Goal: Task Accomplishment & Management: Complete application form

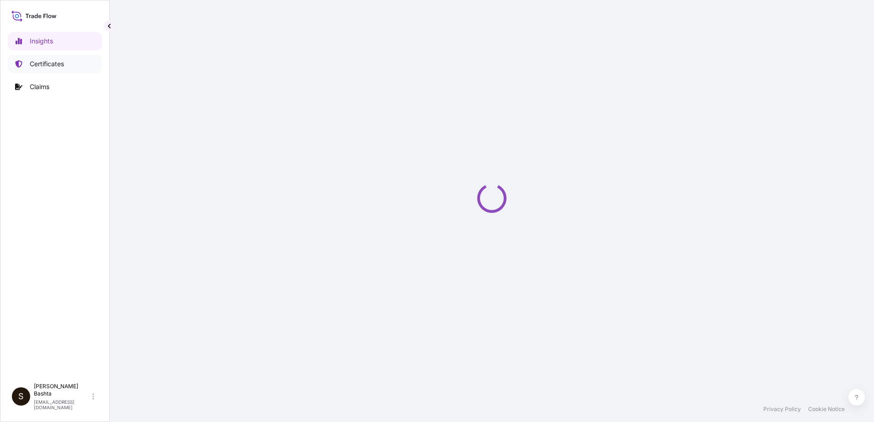
click at [51, 64] on p "Certificates" at bounding box center [47, 63] width 34 height 9
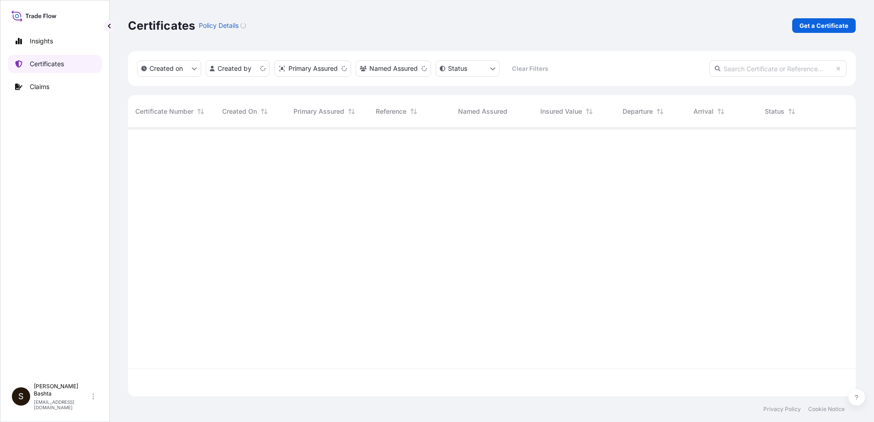
scroll to position [267, 721]
click at [828, 24] on p "Get a Certificate" at bounding box center [823, 25] width 49 height 9
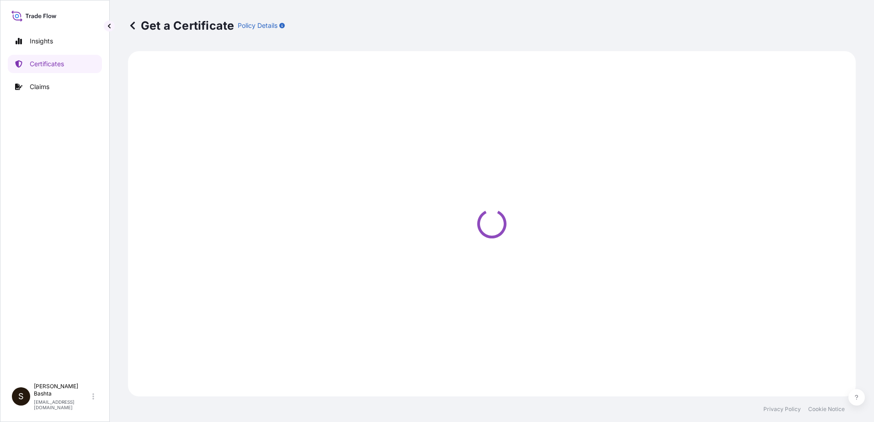
select select "Barge"
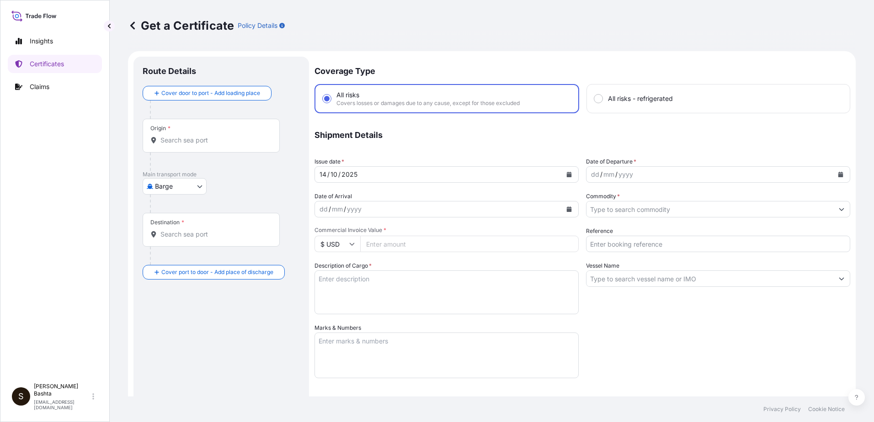
click at [181, 139] on input "Origin *" at bounding box center [214, 140] width 108 height 9
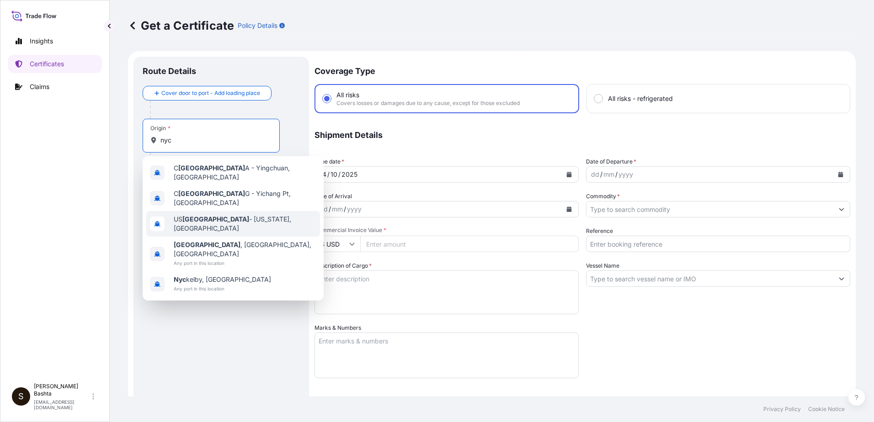
click at [216, 219] on div "US [GEOGRAPHIC_DATA] - [US_STATE], [GEOGRAPHIC_DATA]" at bounding box center [233, 224] width 174 height 26
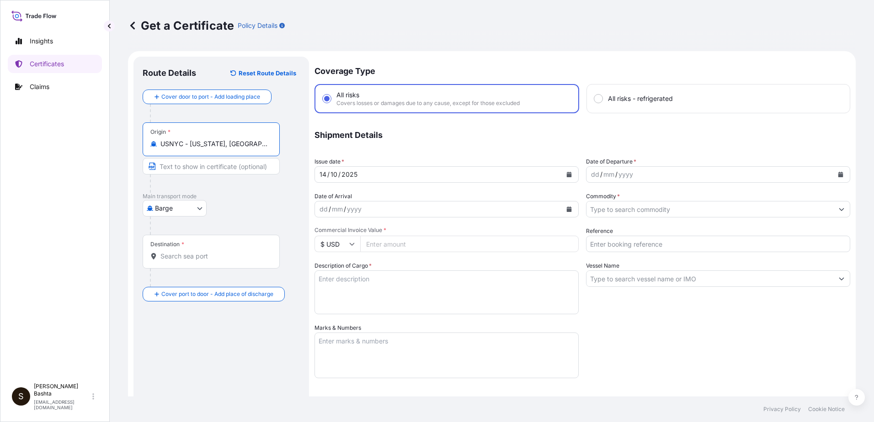
type input "USNYC - [US_STATE], [GEOGRAPHIC_DATA]"
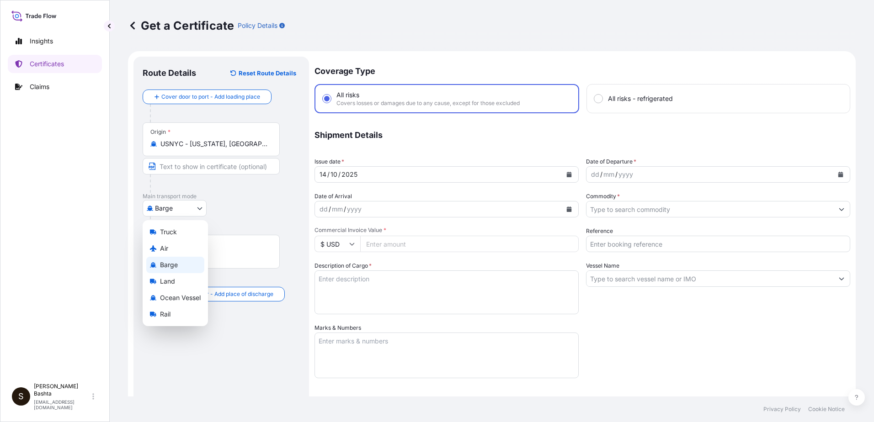
click at [202, 207] on body "10 options available. 1 option available. 0 options available. 5 options availa…" at bounding box center [437, 211] width 874 height 422
click at [174, 249] on div "Air" at bounding box center [175, 248] width 58 height 16
select select "Air"
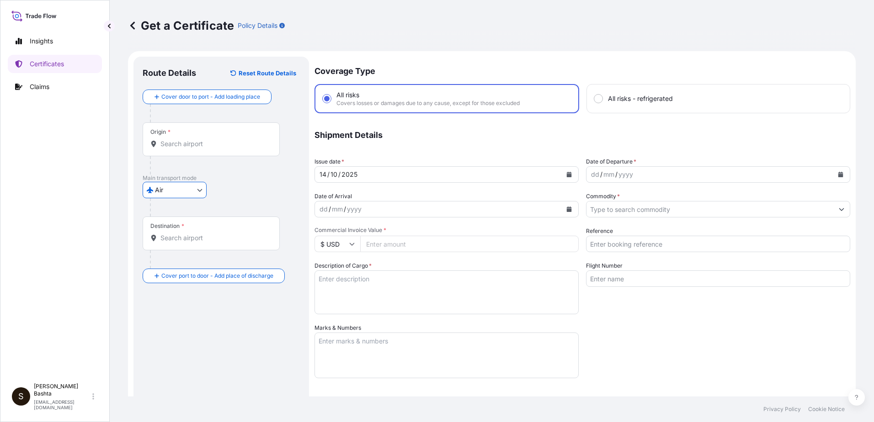
click at [198, 238] on input "Destination *" at bounding box center [214, 238] width 108 height 9
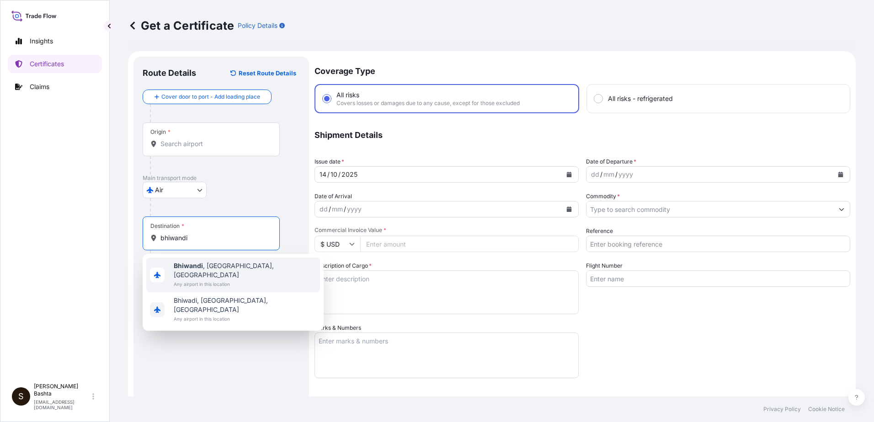
click at [216, 264] on span "[GEOGRAPHIC_DATA] , [GEOGRAPHIC_DATA], [GEOGRAPHIC_DATA]" at bounding box center [245, 270] width 143 height 18
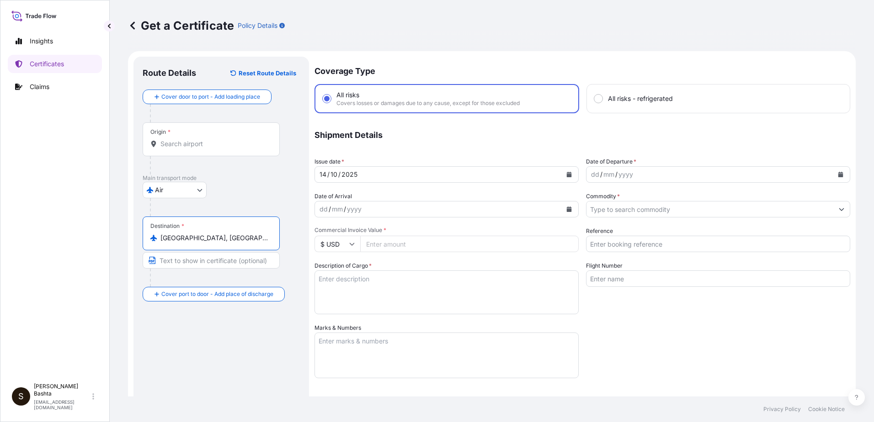
type input "[GEOGRAPHIC_DATA], [GEOGRAPHIC_DATA], [GEOGRAPHIC_DATA]"
click at [590, 172] on div "dd" at bounding box center [595, 174] width 10 height 11
click at [834, 206] on button "Show suggestions" at bounding box center [841, 209] width 16 height 16
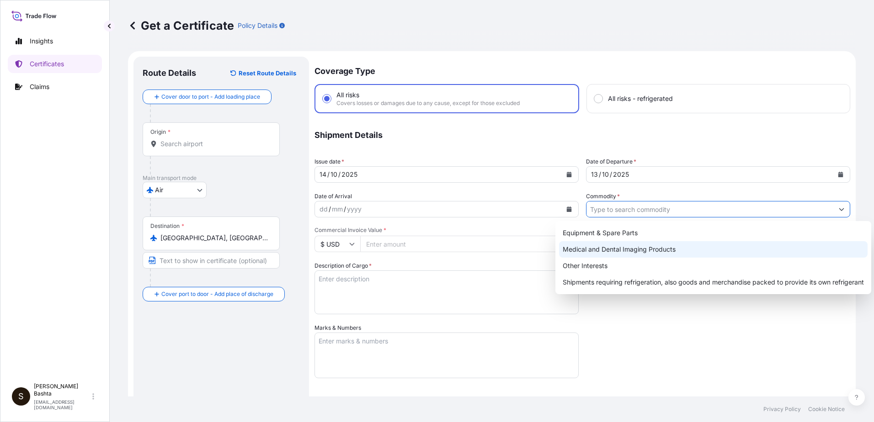
click at [663, 248] on div "Medical and Dental Imaging Products" at bounding box center [713, 249] width 308 height 16
type input "Medical and Dental Imaging Products"
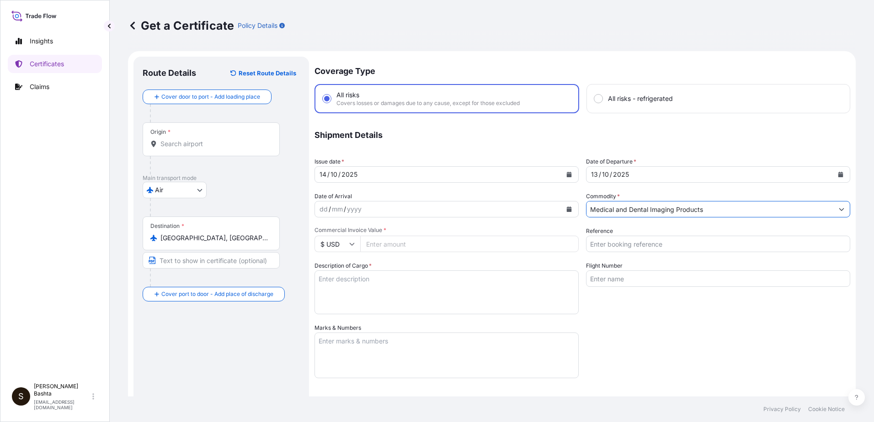
click at [623, 245] on input "Reference" at bounding box center [718, 244] width 264 height 16
type input "21244657"
click at [397, 244] on input "Commercial Invoice Value *" at bounding box center [469, 244] width 218 height 16
type input "3511.76"
click at [324, 286] on textarea "Description of Cargo *" at bounding box center [446, 293] width 264 height 44
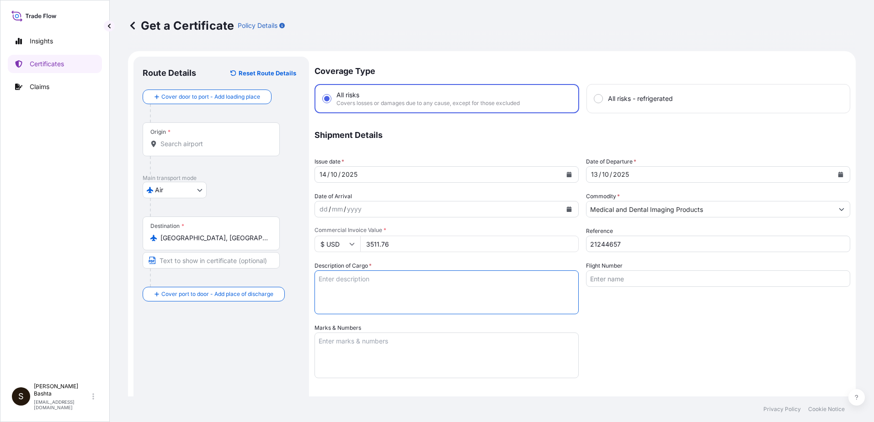
click at [326, 280] on textarea "Description of Cargo *" at bounding box center [446, 293] width 264 height 44
type textarea "MEDICAL AND DENTAL IMAGING PRODUTS"
click at [335, 343] on textarea "Marks & Numbers" at bounding box center [446, 356] width 264 height 46
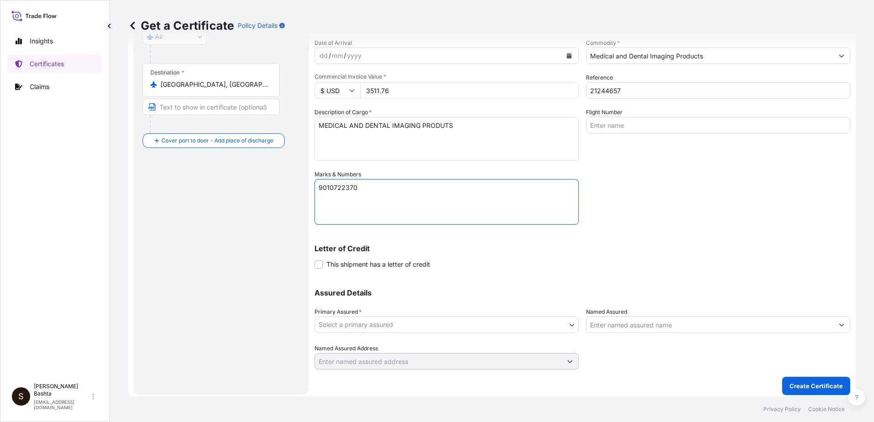
scroll to position [158, 0]
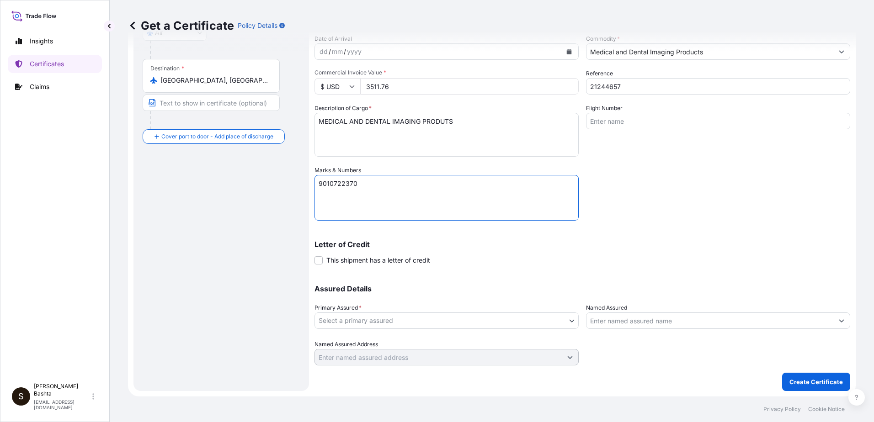
type textarea "9010722370"
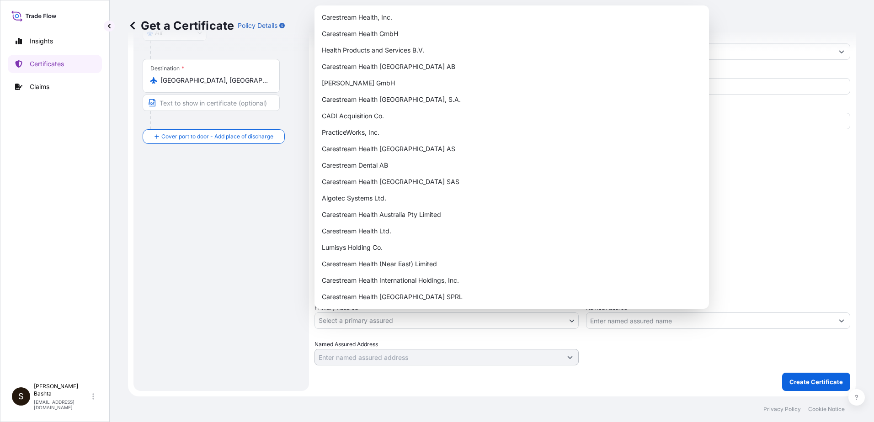
click at [568, 321] on body "Insights Certificates Claims S [PERSON_NAME] [PERSON_NAME][EMAIL_ADDRESS][PERSO…" at bounding box center [437, 211] width 874 height 422
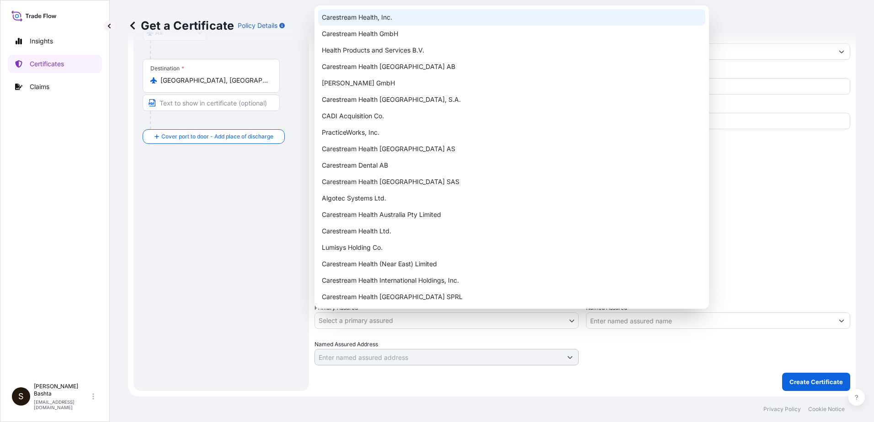
click at [380, 14] on div "Carestream Health, Inc." at bounding box center [511, 17] width 387 height 16
select select "32008"
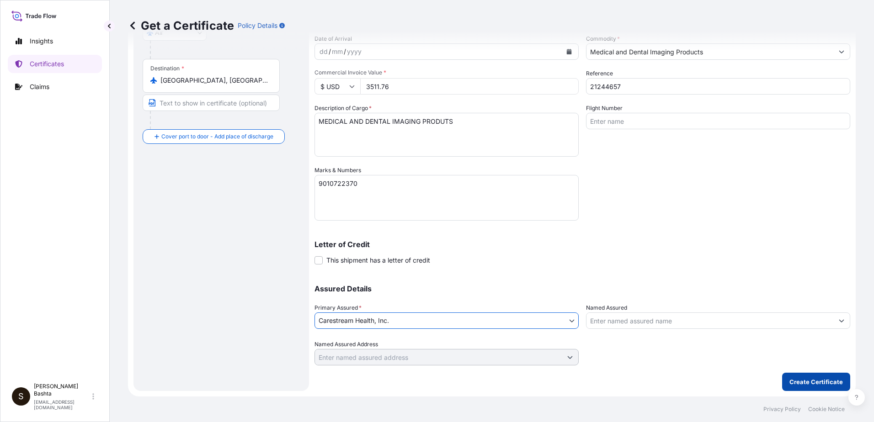
click at [811, 379] on p "Create Certificate" at bounding box center [815, 381] width 53 height 9
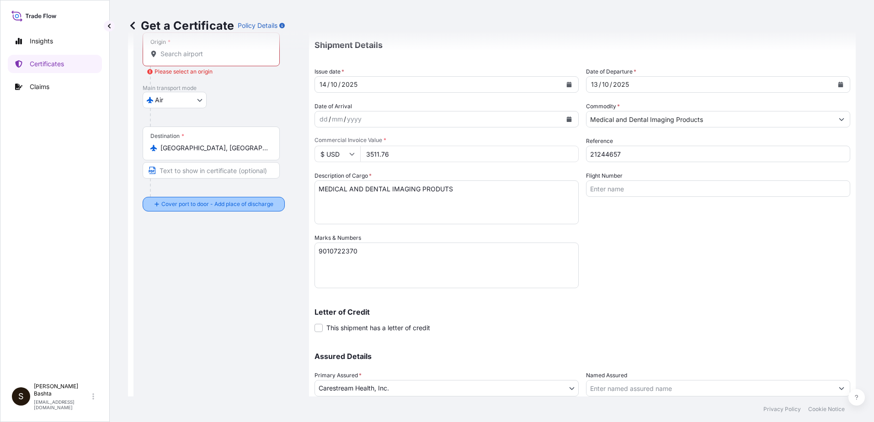
scroll to position [0, 0]
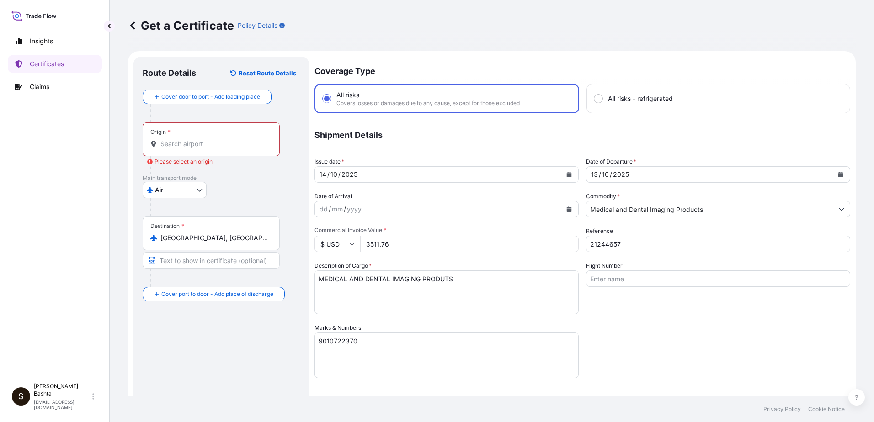
click at [200, 147] on input "Origin * Please select an origin" at bounding box center [214, 143] width 108 height 9
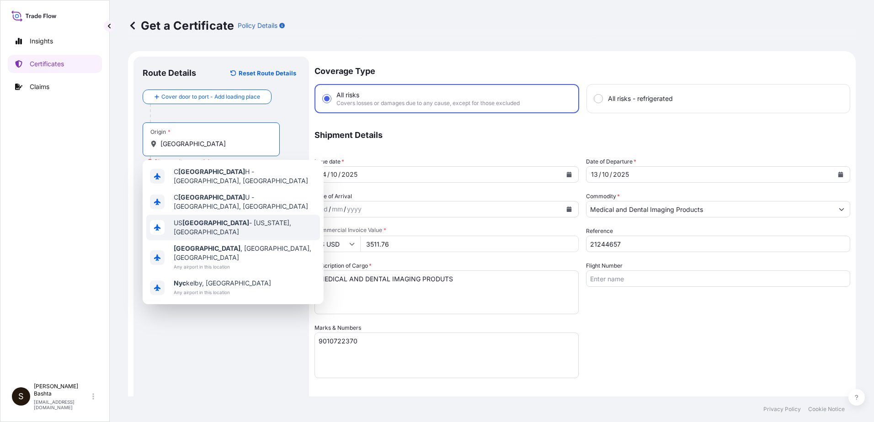
click at [261, 221] on span "US [GEOGRAPHIC_DATA] - [US_STATE], [GEOGRAPHIC_DATA]" at bounding box center [245, 227] width 143 height 18
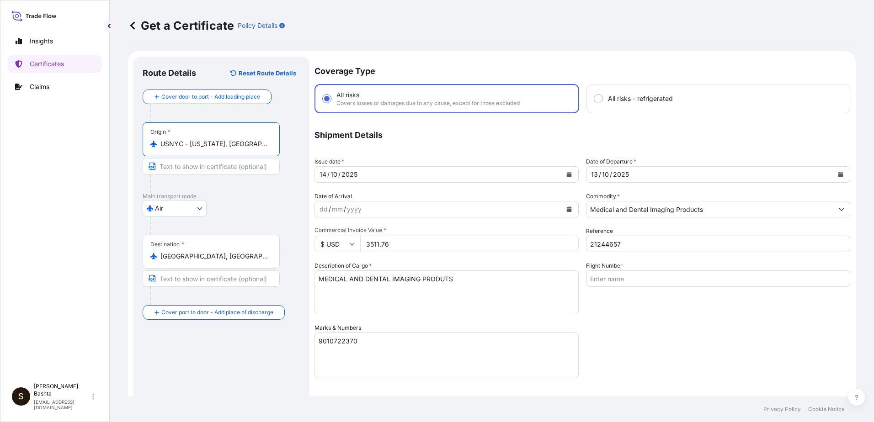
scroll to position [158, 0]
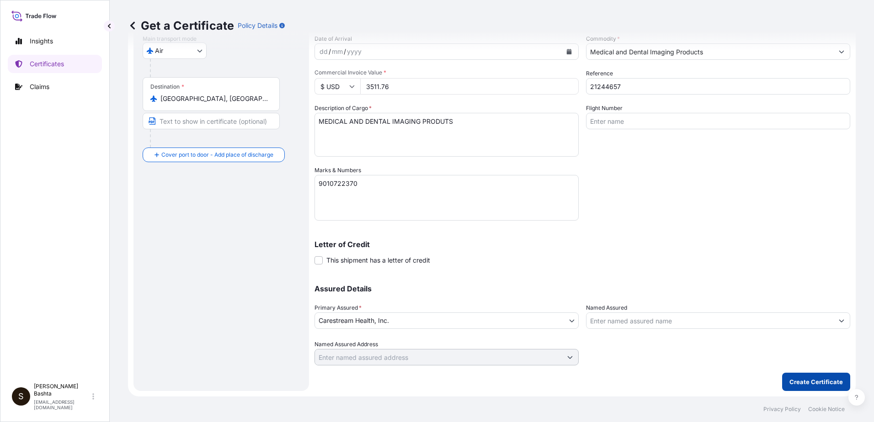
type input "USNYC - [US_STATE], [GEOGRAPHIC_DATA]"
click at [806, 379] on p "Create Certificate" at bounding box center [815, 381] width 53 height 9
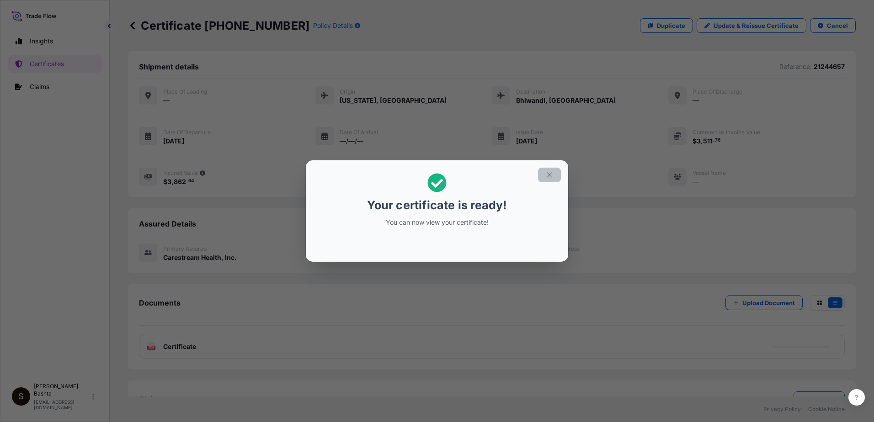
click at [549, 173] on icon "button" at bounding box center [549, 175] width 8 height 8
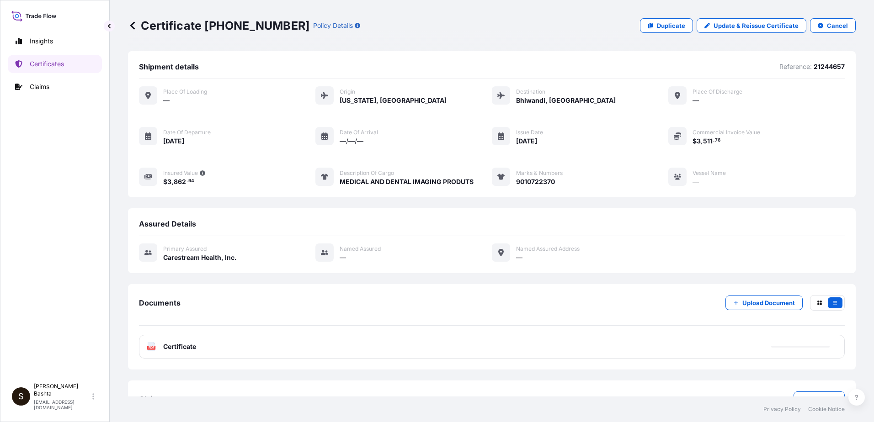
click at [151, 347] on text "PDF" at bounding box center [152, 347] width 6 height 3
click at [60, 65] on p "Certificates" at bounding box center [47, 63] width 34 height 9
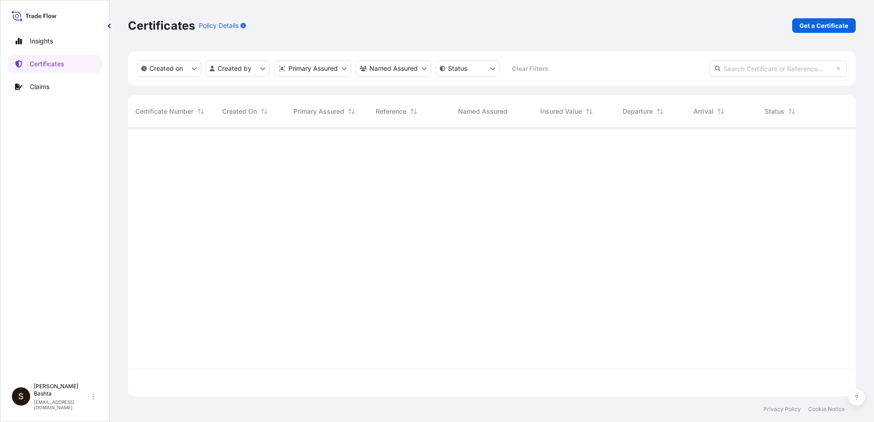
scroll to position [267, 721]
click at [825, 25] on p "Get a Certificate" at bounding box center [823, 25] width 49 height 9
select select "Barge"
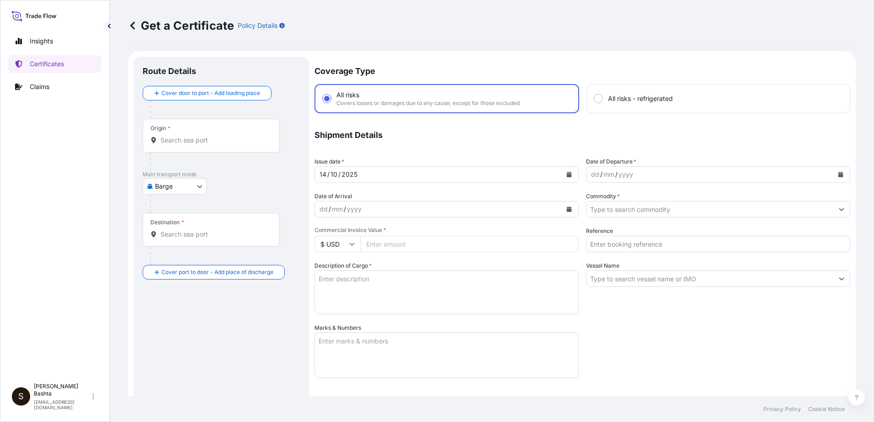
click at [180, 137] on input "Origin *" at bounding box center [214, 140] width 108 height 9
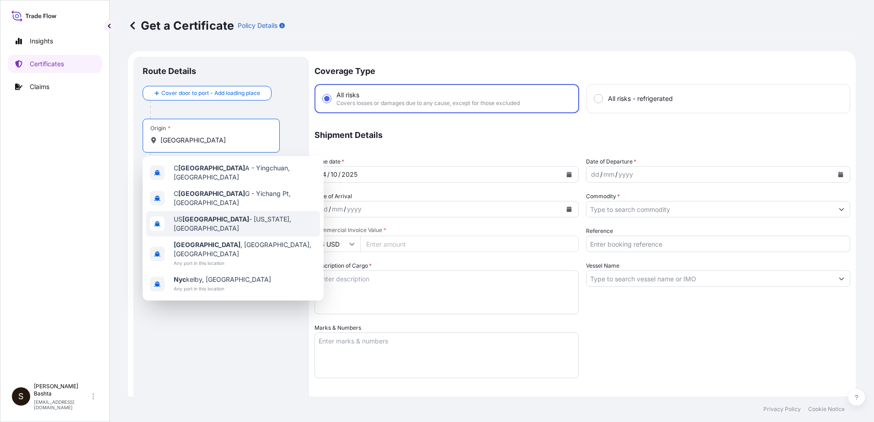
click at [218, 218] on span "US [GEOGRAPHIC_DATA] - [US_STATE], [GEOGRAPHIC_DATA]" at bounding box center [245, 224] width 143 height 18
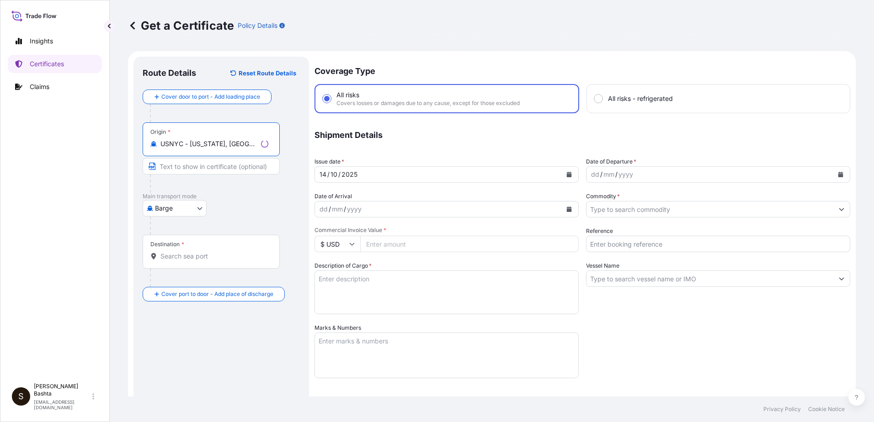
type input "USNYC - [US_STATE], [GEOGRAPHIC_DATA]"
click at [200, 209] on body "0 options available. 5 options available. Insights Certificates Claims S [PERSO…" at bounding box center [437, 211] width 874 height 422
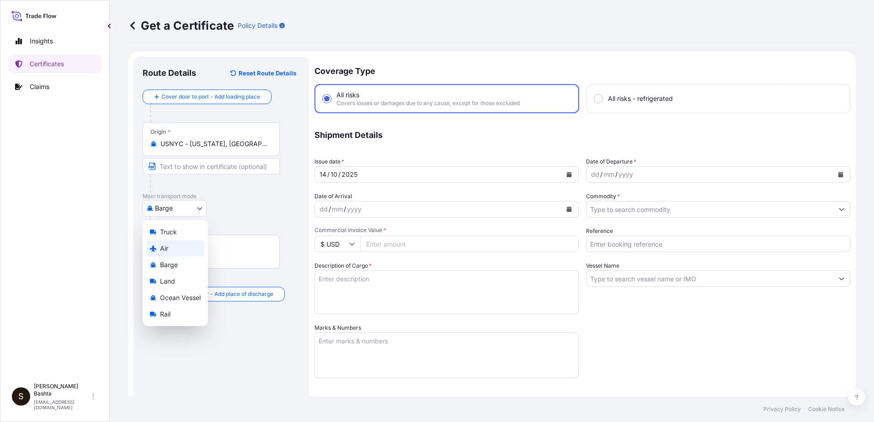
click at [177, 249] on div "Air" at bounding box center [175, 248] width 58 height 16
select select "Air"
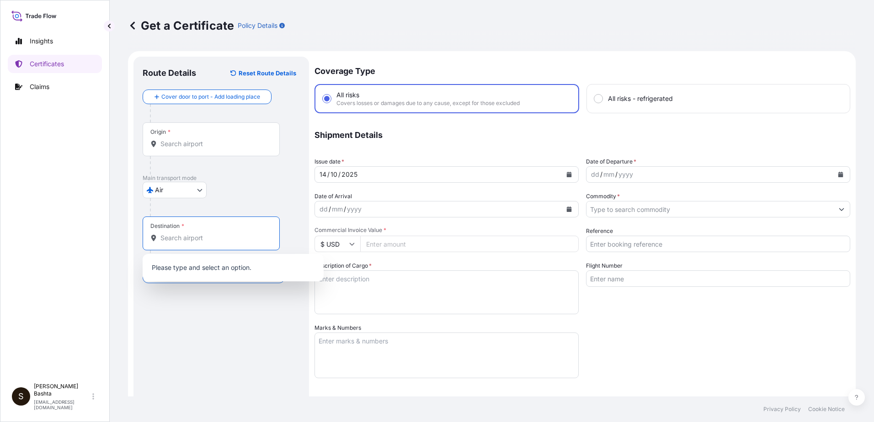
click at [182, 237] on input "Destination *" at bounding box center [214, 238] width 108 height 9
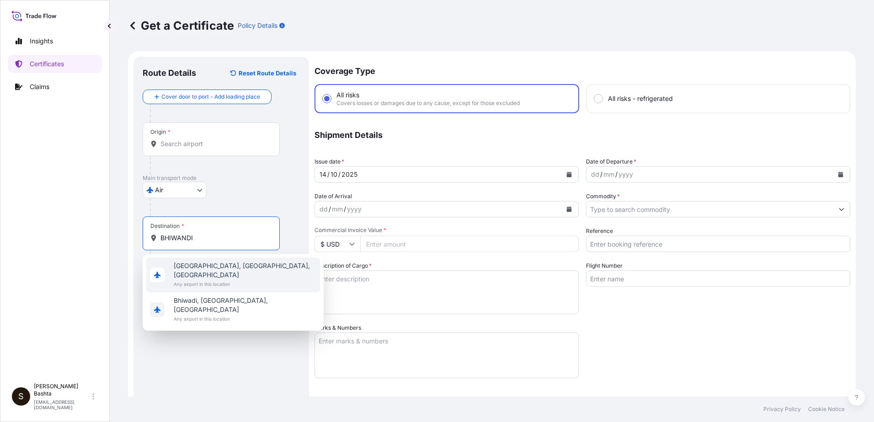
click at [239, 264] on span "[GEOGRAPHIC_DATA], [GEOGRAPHIC_DATA], [GEOGRAPHIC_DATA]" at bounding box center [245, 270] width 143 height 18
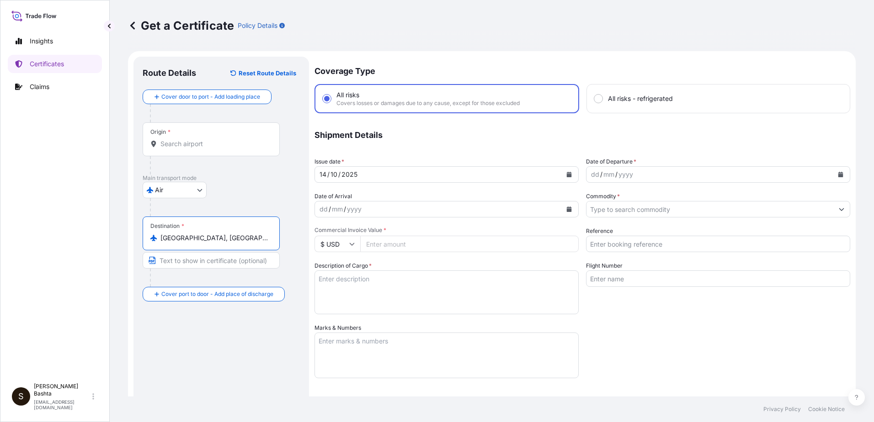
type input "[GEOGRAPHIC_DATA], [GEOGRAPHIC_DATA], [GEOGRAPHIC_DATA]"
click at [590, 175] on div "dd" at bounding box center [595, 174] width 10 height 11
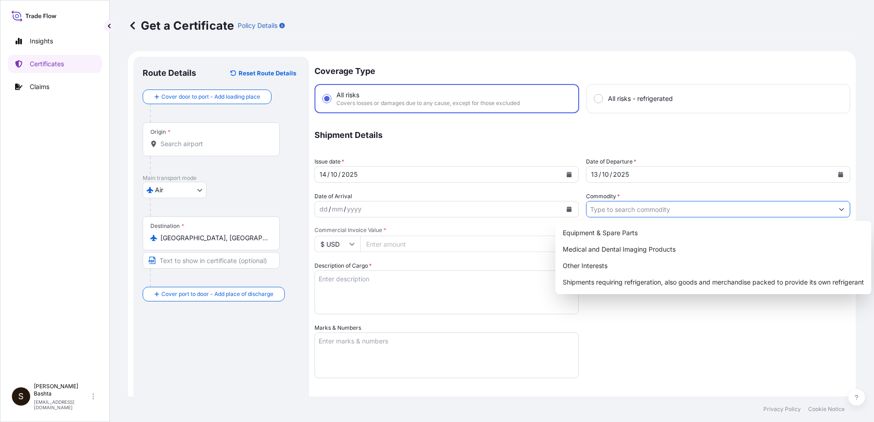
click at [833, 206] on button "Show suggestions" at bounding box center [841, 209] width 16 height 16
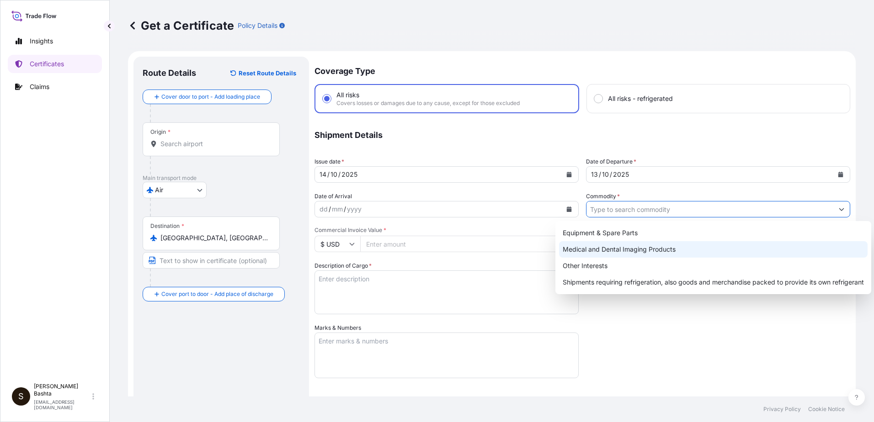
click at [679, 250] on div "Medical and Dental Imaging Products" at bounding box center [713, 249] width 308 height 16
type input "Medical and Dental Imaging Products"
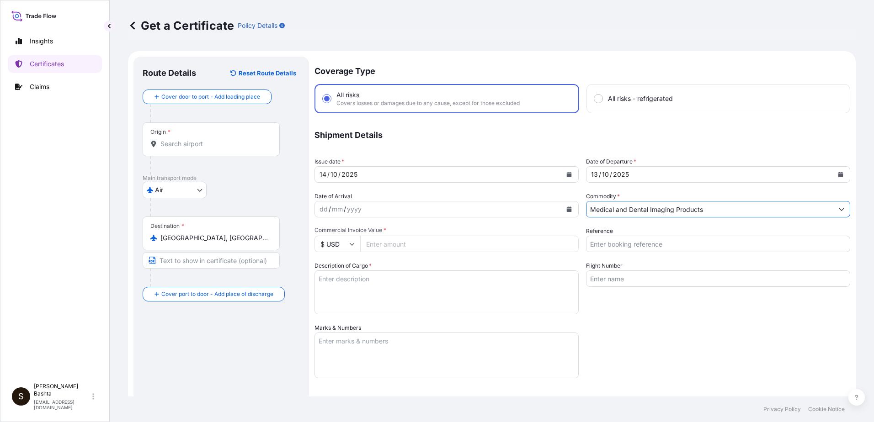
click at [662, 243] on input "Reference" at bounding box center [718, 244] width 264 height 16
type input "21244658"
click at [371, 245] on input "Commercial Invoice Value *" at bounding box center [469, 244] width 218 height 16
type input "92814.33"
click at [363, 286] on textarea "Description of Cargo *" at bounding box center [446, 293] width 264 height 44
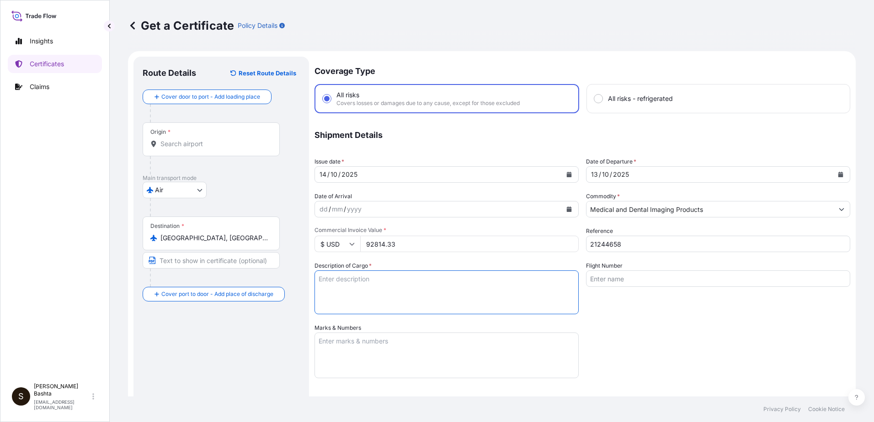
click at [331, 281] on textarea "Description of Cargo *" at bounding box center [446, 293] width 264 height 44
click at [325, 288] on textarea "Description of Cargo *" at bounding box center [446, 293] width 264 height 44
drag, startPoint x: 326, startPoint y: 277, endPoint x: 331, endPoint y: 277, distance: 5.0
click at [325, 277] on textarea "Description of Cargo *" at bounding box center [446, 293] width 264 height 44
type textarea "MEDICAL AND DENTAL IMAGING PRODUCTS"
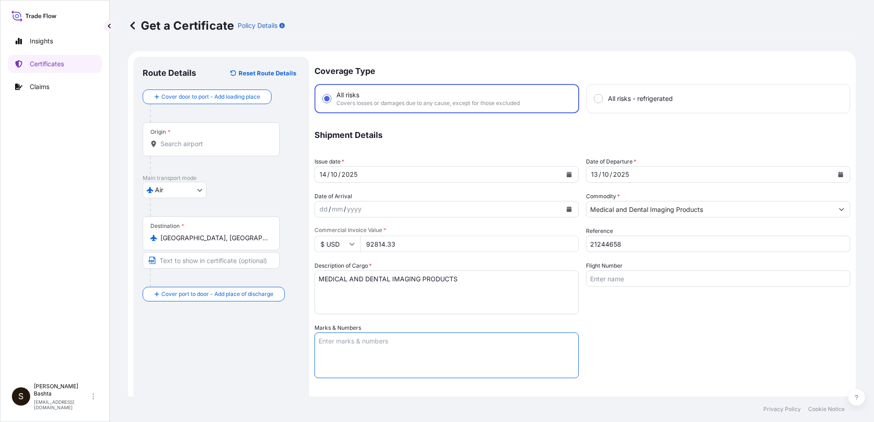
click at [356, 345] on textarea "Marks & Numbers" at bounding box center [446, 356] width 264 height 46
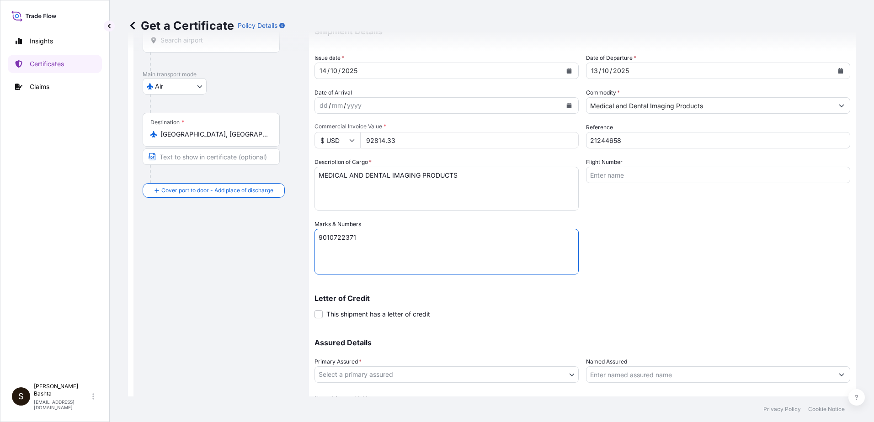
scroll to position [137, 0]
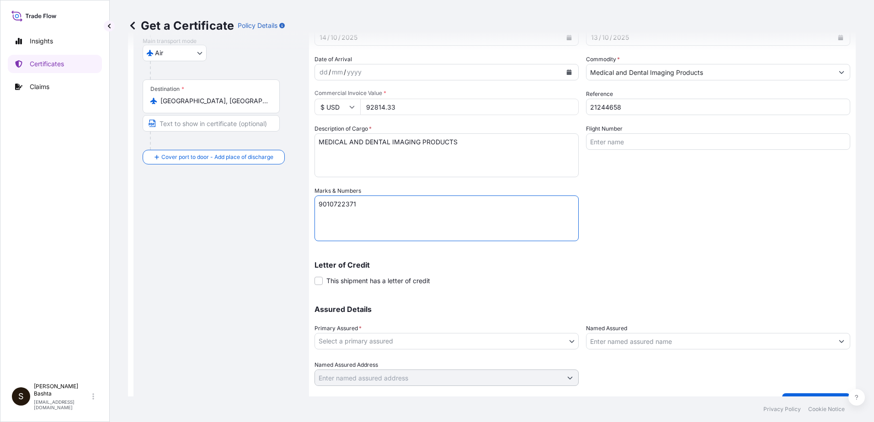
type textarea "9010722371"
click at [566, 341] on body "Insights Certificates Claims S [PERSON_NAME] [PERSON_NAME][EMAIL_ADDRESS][PERSO…" at bounding box center [437, 211] width 874 height 422
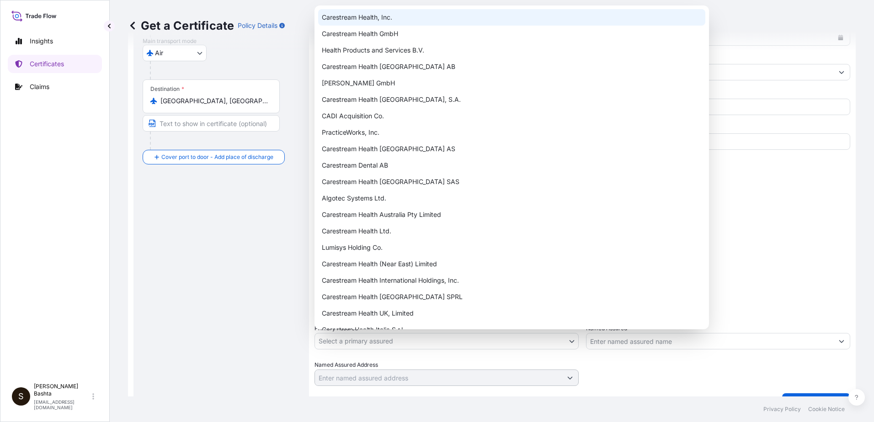
click at [387, 21] on div "Carestream Health, Inc." at bounding box center [511, 17] width 387 height 16
select select "32008"
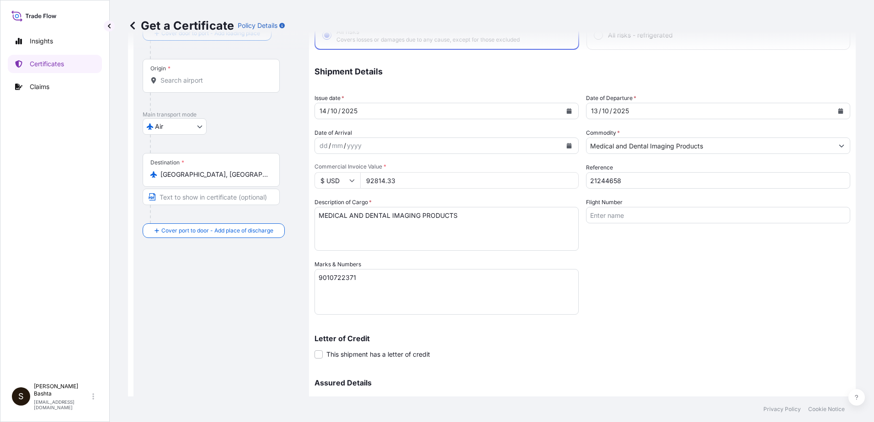
scroll to position [0, 0]
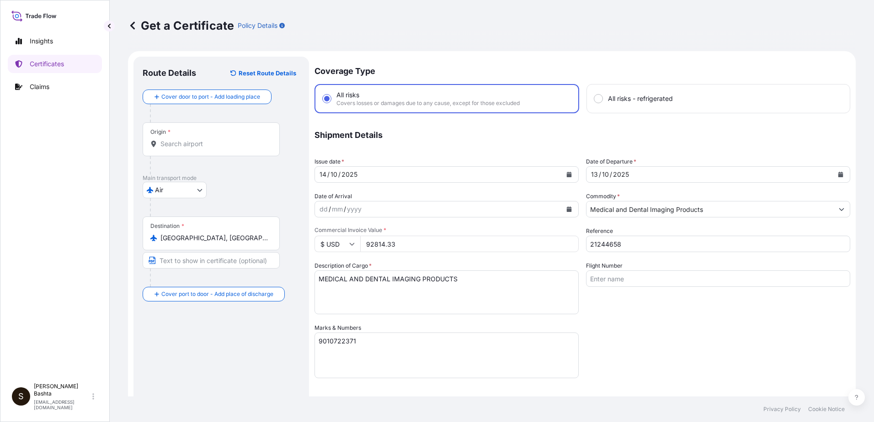
click at [173, 146] on input "Origin *" at bounding box center [214, 143] width 108 height 9
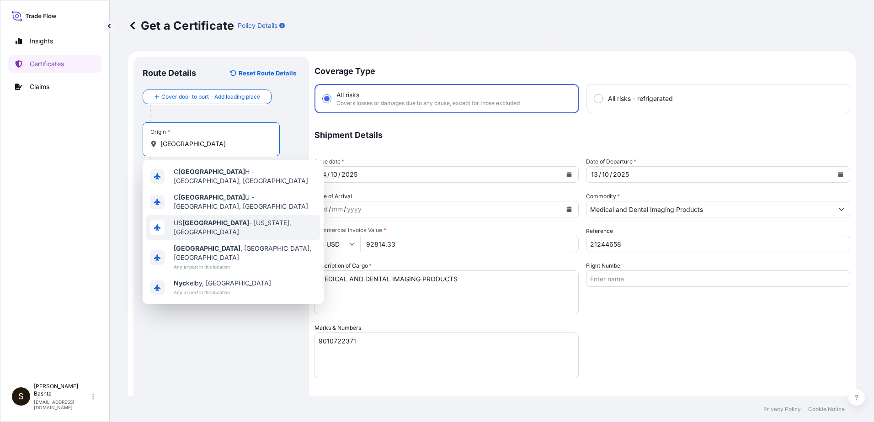
click at [246, 218] on span "US [GEOGRAPHIC_DATA] - [US_STATE], [GEOGRAPHIC_DATA]" at bounding box center [245, 227] width 143 height 18
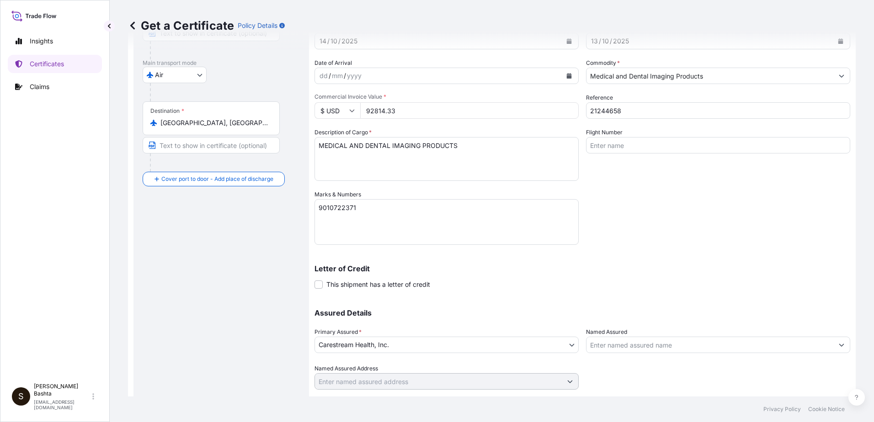
scroll to position [158, 0]
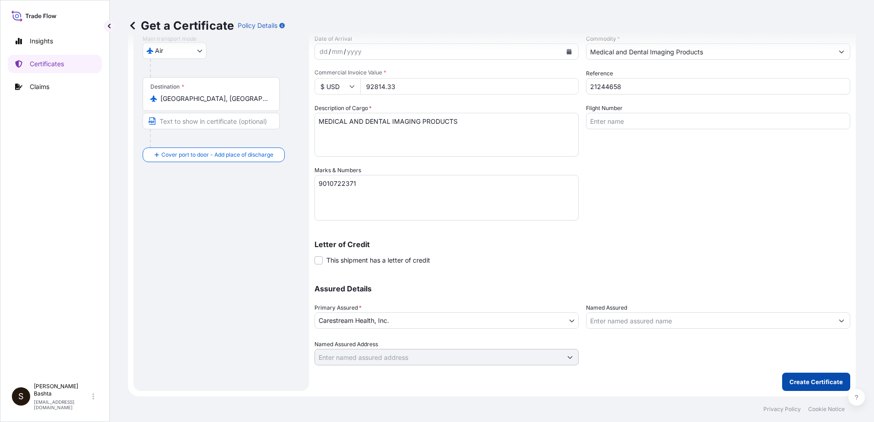
type input "USNYC - [US_STATE], [GEOGRAPHIC_DATA]"
click at [827, 382] on p "Create Certificate" at bounding box center [815, 381] width 53 height 9
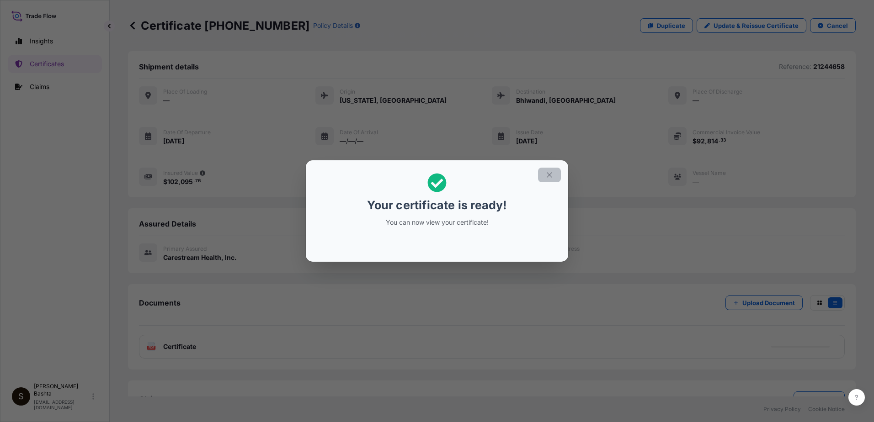
click at [547, 175] on icon "button" at bounding box center [549, 175] width 8 height 8
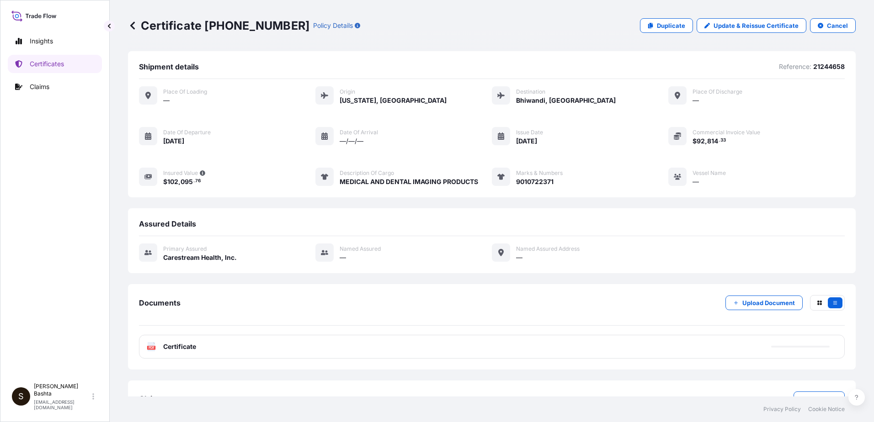
click at [149, 350] on rect at bounding box center [151, 348] width 8 height 4
click at [150, 349] on text "PDF" at bounding box center [152, 347] width 6 height 3
click at [149, 350] on rect at bounding box center [151, 348] width 8 height 4
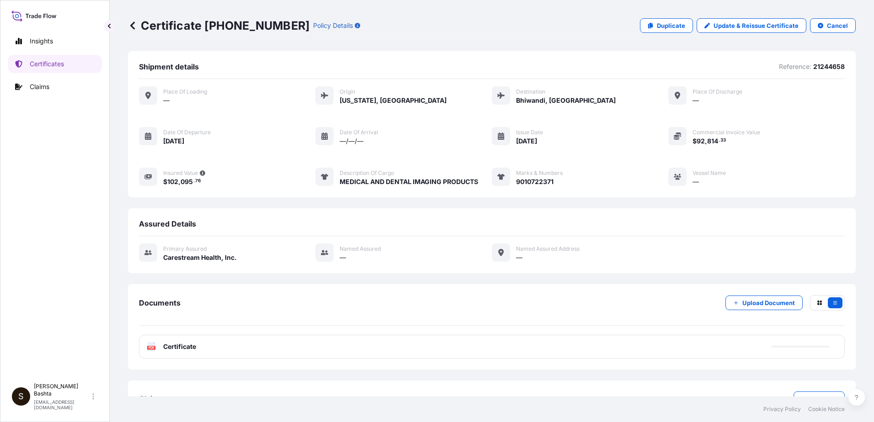
click at [148, 350] on icon at bounding box center [152, 346] width 8 height 9
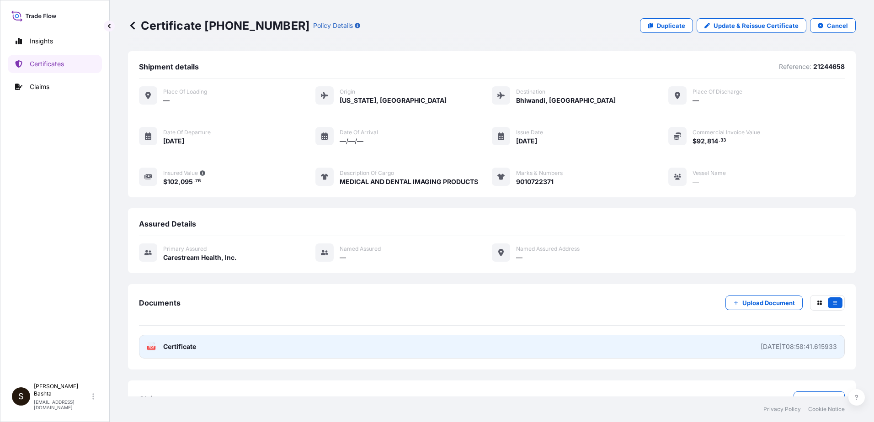
click at [152, 349] on text "PDF" at bounding box center [152, 347] width 6 height 3
